Goal: Task Accomplishment & Management: Complete application form

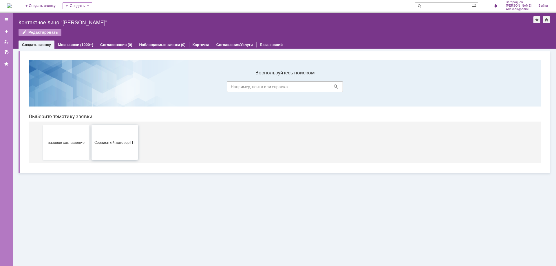
click at [114, 145] on button "Сервисный договор ПТ" at bounding box center [115, 142] width 46 height 35
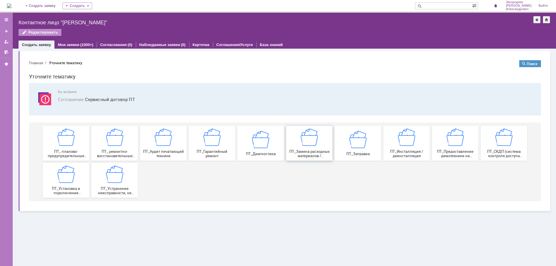
click at [302, 154] on span "ПТ_Замена расходных материалов / ресурсных деталей" at bounding box center [309, 154] width 43 height 9
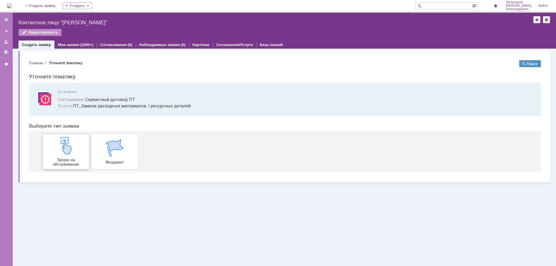
click at [73, 153] on img at bounding box center [65, 145] width 17 height 17
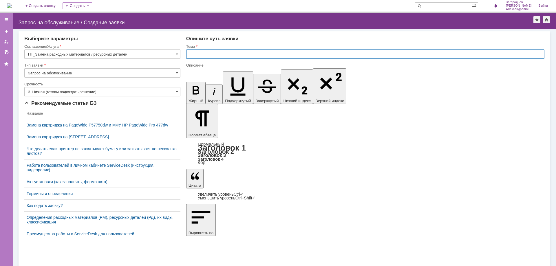
click at [221, 57] on input "text" at bounding box center [365, 54] width 358 height 9
type input "замена картриджа"
